Goal: Navigation & Orientation: Find specific page/section

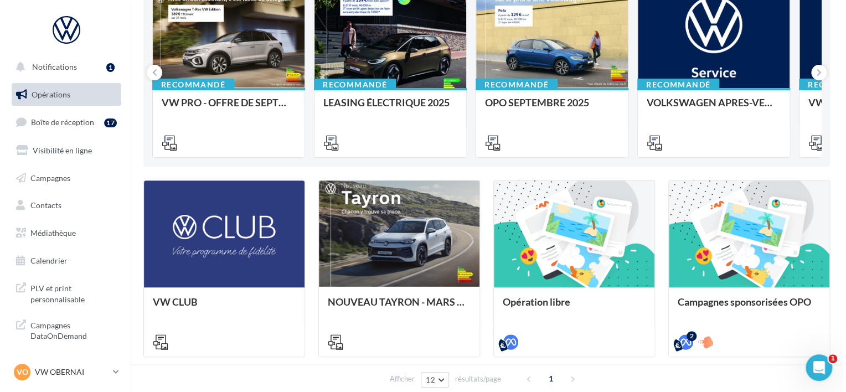
scroll to position [55, 0]
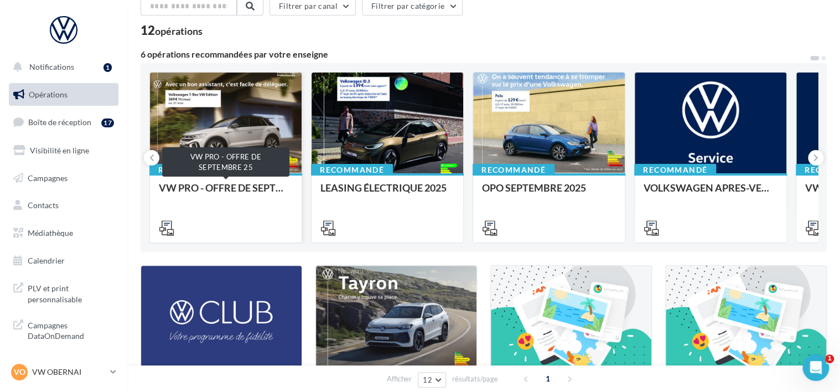
click at [218, 195] on div "VW PRO - OFFRE DE SEPTEMBRE 25" at bounding box center [226, 193] width 134 height 22
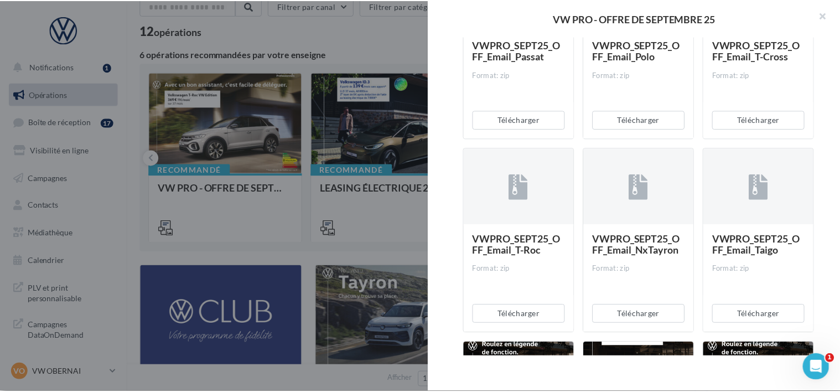
scroll to position [996, 0]
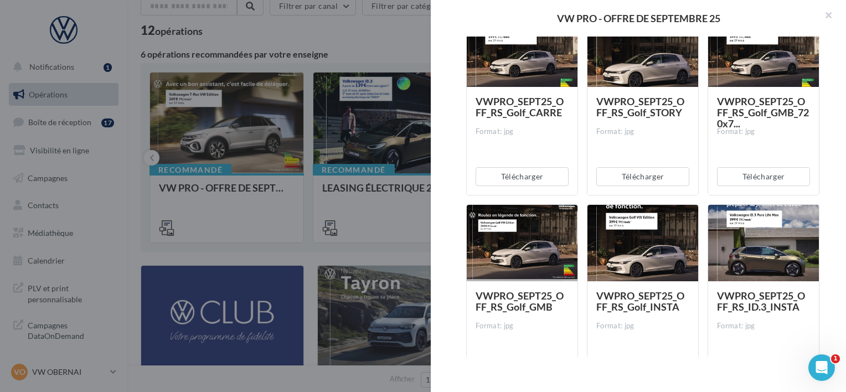
click at [327, 225] on div at bounding box center [423, 196] width 846 height 392
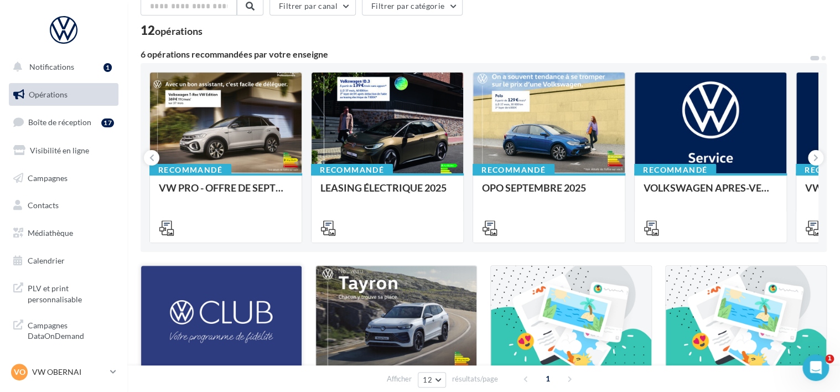
scroll to position [166, 0]
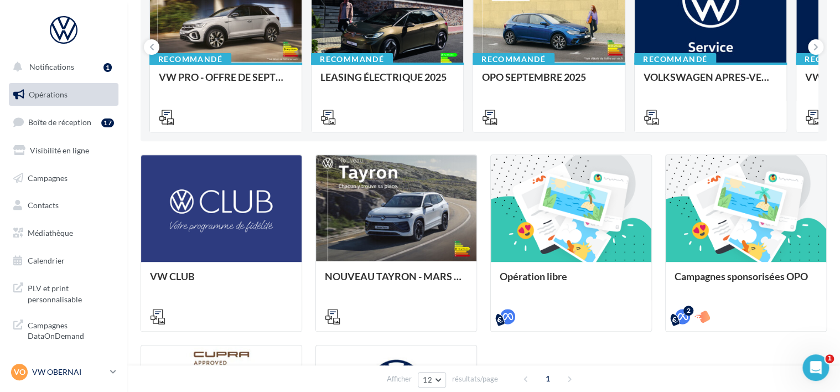
click at [111, 370] on icon at bounding box center [113, 371] width 6 height 9
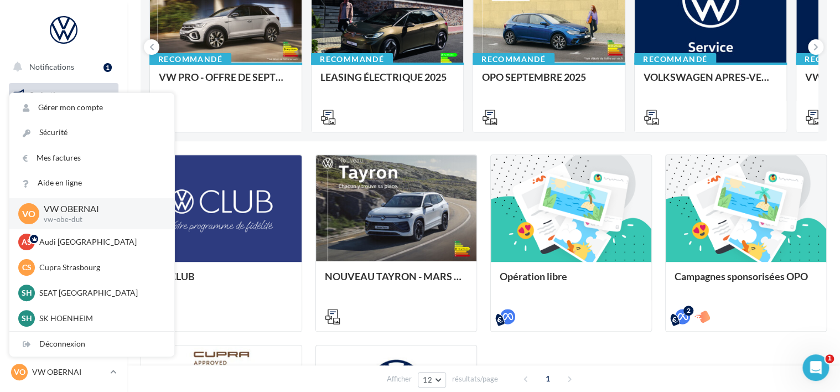
click at [275, 137] on div "Recommandé VW PRO - OFFRE DE SEPTEMBRE 25 Recommandé LEASING ÉLECTRIQUE 2025 Re…" at bounding box center [484, 46] width 686 height 189
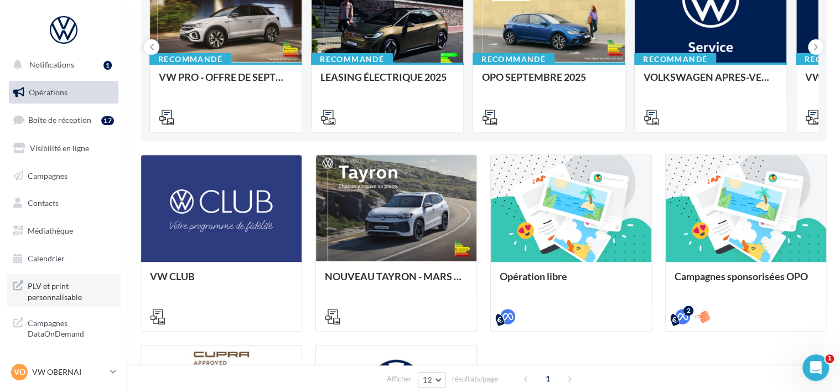
scroll to position [2, 0]
click at [70, 69] on button "Notifications 1" at bounding box center [62, 64] width 110 height 23
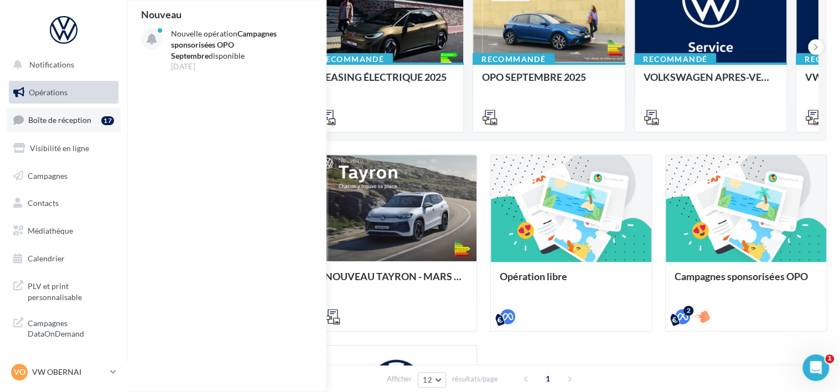
click at [101, 126] on div "17" at bounding box center [109, 119] width 17 height 15
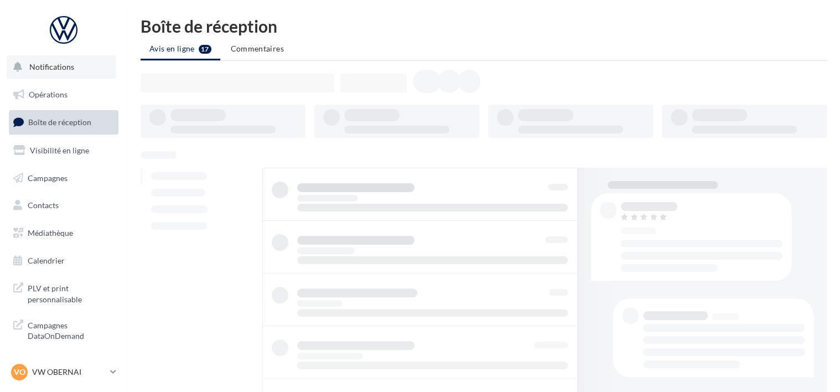
click at [65, 73] on button "Notifications" at bounding box center [62, 66] width 110 height 23
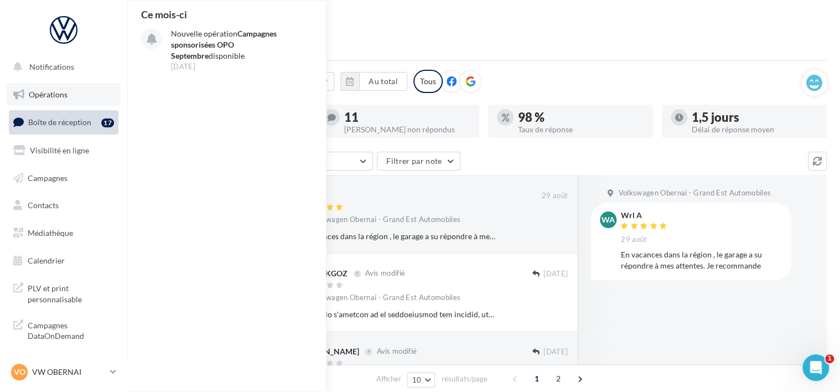
click at [68, 89] on link "Opérations" at bounding box center [64, 94] width 114 height 23
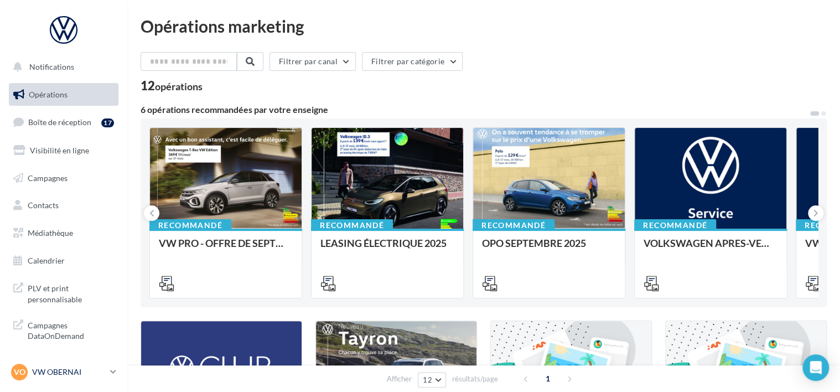
click at [51, 375] on p "VW OBERNAI" at bounding box center [69, 371] width 74 height 11
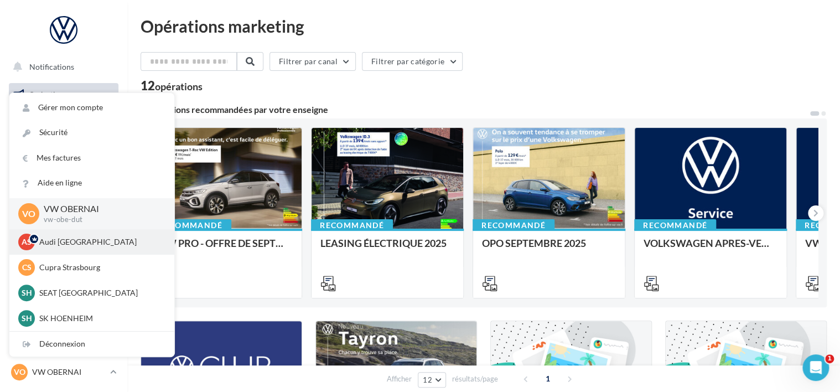
click at [93, 241] on p "Audi [GEOGRAPHIC_DATA]" at bounding box center [100, 241] width 122 height 11
